Goal: Task Accomplishment & Management: Use online tool/utility

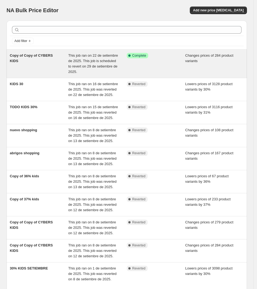
click at [29, 63] on div "Copy of Copy of CYBERS KIDS" at bounding box center [39, 64] width 58 height 22
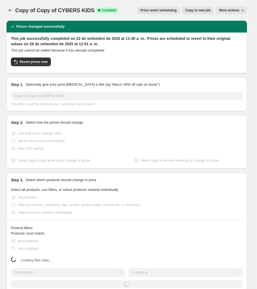
select select "collection"
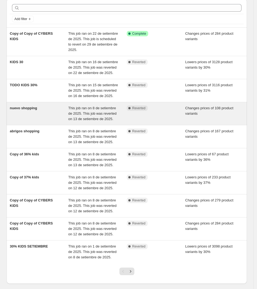
scroll to position [17, 0]
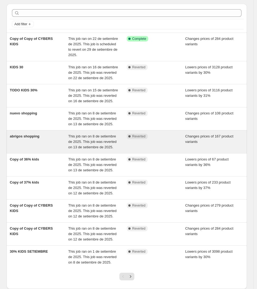
click at [39, 144] on div "abrigos shopping" at bounding box center [39, 142] width 58 height 16
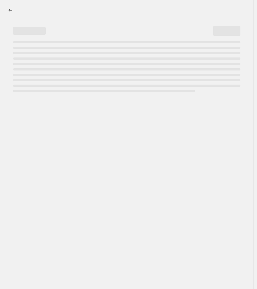
select select "collection"
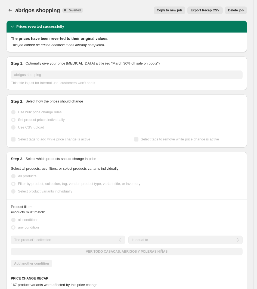
click at [182, 5] on div "abrigos shopping. This page is ready abrigos shopping Complete Reverted Copy to…" at bounding box center [127, 10] width 240 height 21
click at [180, 9] on span "Copy to new job" at bounding box center [169, 10] width 25 height 4
select select "collection"
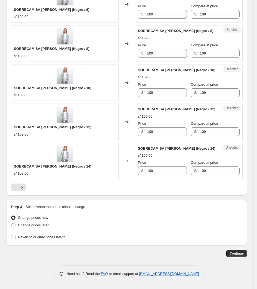
scroll to position [861, 0]
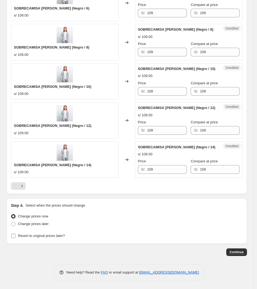
click at [37, 239] on span "Revert to original prices later?" at bounding box center [41, 235] width 47 height 5
click at [15, 238] on input "Revert to original prices later?" at bounding box center [13, 236] width 4 height 4
checkbox input "true"
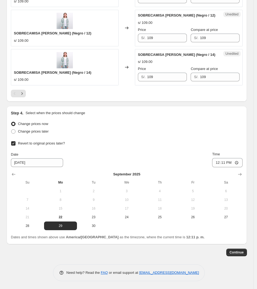
scroll to position [953, 0]
click at [232, 162] on input "12:11" at bounding box center [227, 162] width 30 height 9
click at [228, 161] on input "12:11" at bounding box center [227, 162] width 30 height 9
type input "00:01"
click at [239, 252] on span "Continue" at bounding box center [236, 252] width 14 height 4
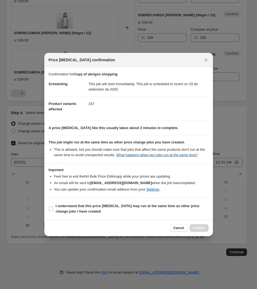
drag, startPoint x: 98, startPoint y: 208, endPoint x: 189, endPoint y: 245, distance: 97.8
click at [99, 208] on b "I understand that this price [MEDICAL_DATA] may run at the same time as other p…" at bounding box center [127, 209] width 143 height 10
click at [53, 208] on input "I understand that this price [MEDICAL_DATA] may run at the same time as other p…" at bounding box center [51, 209] width 4 height 4
checkbox input "true"
drag, startPoint x: 198, startPoint y: 226, endPoint x: 197, endPoint y: 223, distance: 2.8
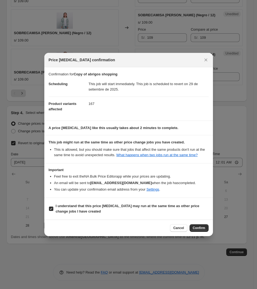
click at [198, 225] on button "Confirm" at bounding box center [198, 228] width 19 height 8
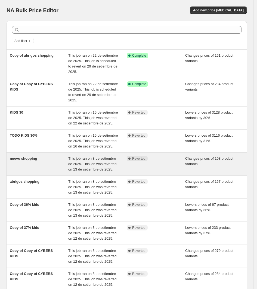
click at [36, 160] on span "nuevo shopping" at bounding box center [23, 159] width 27 height 4
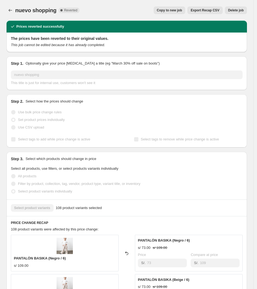
click at [181, 11] on span "Copy to new job" at bounding box center [169, 10] width 25 height 4
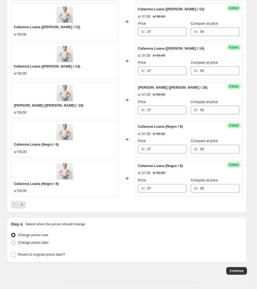
scroll to position [805, 0]
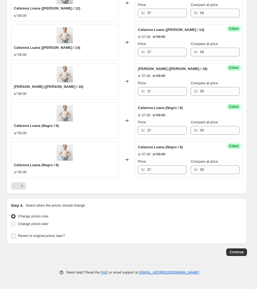
click at [51, 233] on label "Revert to original prices later?" at bounding box center [38, 236] width 54 height 8
click at [15, 234] on input "Revert to original prices later?" at bounding box center [13, 236] width 4 height 4
checkbox input "true"
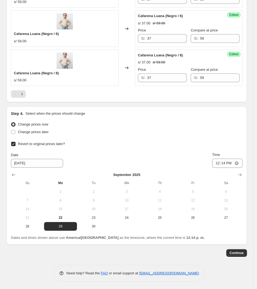
scroll to position [898, 0]
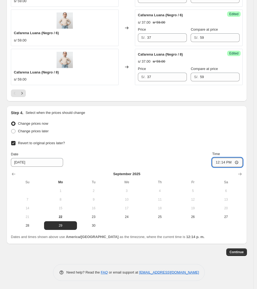
click at [228, 165] on input "12:14" at bounding box center [227, 162] width 30 height 9
type input "00:01"
click at [236, 254] on span "Continue" at bounding box center [236, 252] width 14 height 4
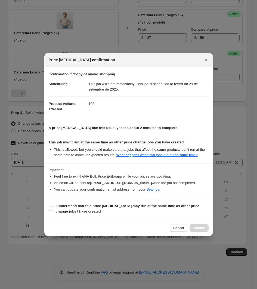
click at [146, 208] on b "I understand that this price [MEDICAL_DATA] may run at the same time as other p…" at bounding box center [127, 209] width 143 height 10
click at [53, 208] on input "I understand that this price [MEDICAL_DATA] may run at the same time as other p…" at bounding box center [51, 209] width 4 height 4
checkbox input "true"
click at [194, 229] on span "Confirm" at bounding box center [198, 228] width 12 height 4
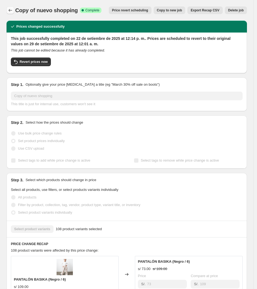
click at [8, 13] on button "Price change jobs" at bounding box center [11, 11] width 8 height 8
